Goal: Task Accomplishment & Management: Manage account settings

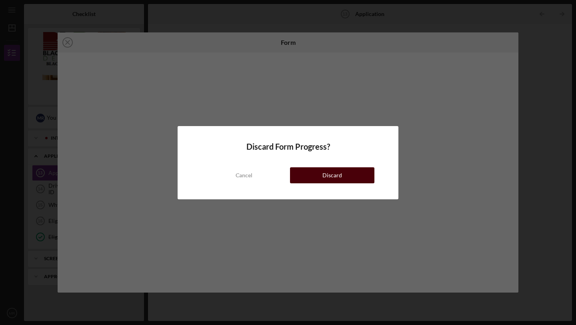
click at [336, 176] on div "Discard" at bounding box center [333, 175] width 20 height 16
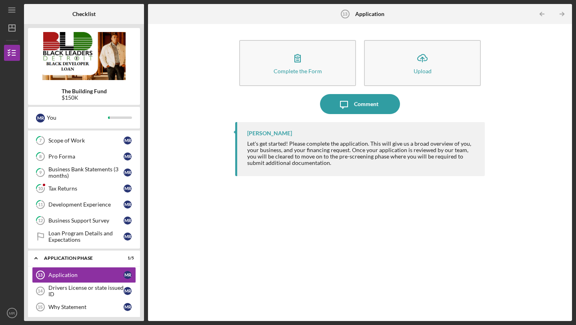
scroll to position [171, 0]
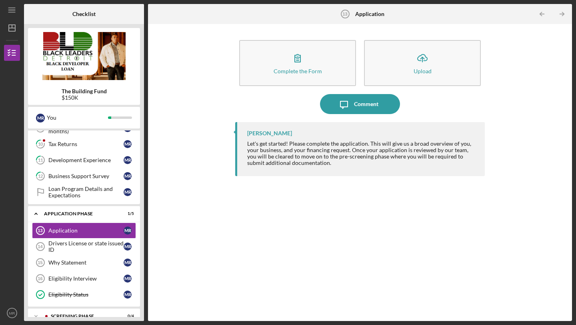
click at [12, 238] on div at bounding box center [12, 244] width 16 height 122
drag, startPoint x: 141, startPoint y: 123, endPoint x: 122, endPoint y: 325, distance: 202.2
click at [122, 325] on div "Icon/Menu Application 13 Application Checklist The Building Fund $150K M R You …" at bounding box center [288, 162] width 576 height 325
click at [142, 301] on div "The Building Fund $150K M R You Icon/Expander Intake Phase 3 / 14 Welcome Messa…" at bounding box center [84, 172] width 120 height 297
drag, startPoint x: 145, startPoint y: 222, endPoint x: 118, endPoint y: 325, distance: 106.5
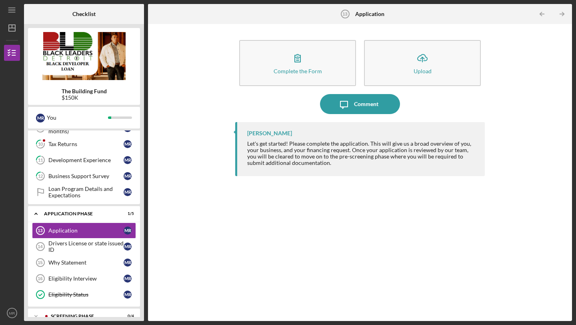
click at [118, 325] on div "Icon/Menu Application 13 Application Checklist The Building Fund $150K M R You …" at bounding box center [288, 162] width 576 height 325
click at [37, 216] on icon "Icon/Expander" at bounding box center [36, 214] width 16 height 16
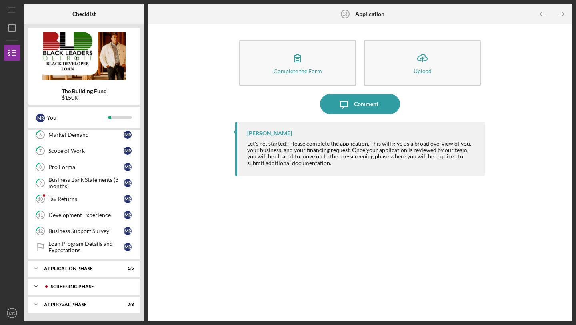
click at [40, 285] on icon "Icon/Expander" at bounding box center [36, 287] width 16 height 16
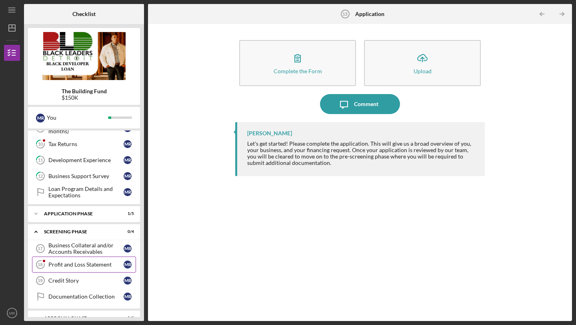
click at [56, 264] on div "Profit and Loss Statement" at bounding box center [85, 264] width 75 height 6
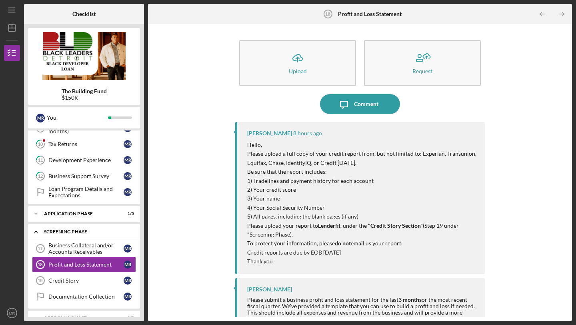
click at [37, 230] on icon "Icon/Expander" at bounding box center [36, 232] width 16 height 16
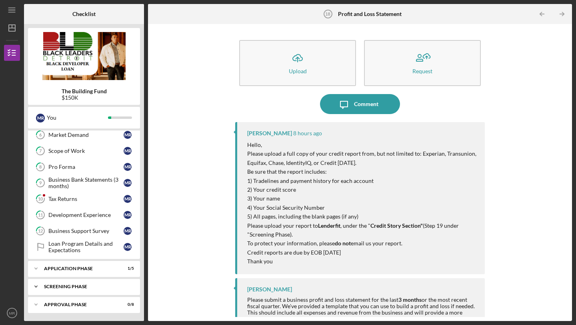
scroll to position [116, 0]
click at [62, 301] on div "Icon/Expander Approval Phase 0 / 8" at bounding box center [84, 305] width 112 height 16
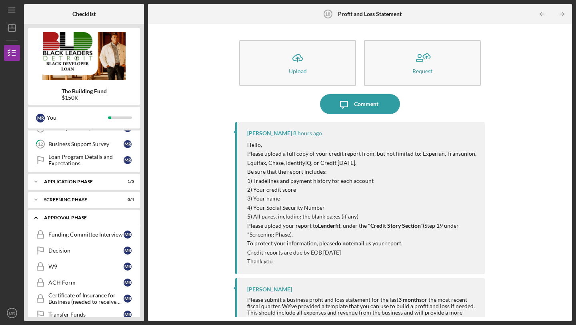
scroll to position [219, 0]
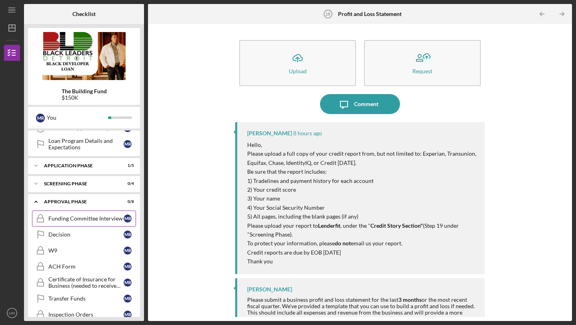
click at [94, 213] on link "Funding Committee Interview Funding Committee Interview M R" at bounding box center [84, 219] width 104 height 16
